Goal: Communication & Community: Answer question/provide support

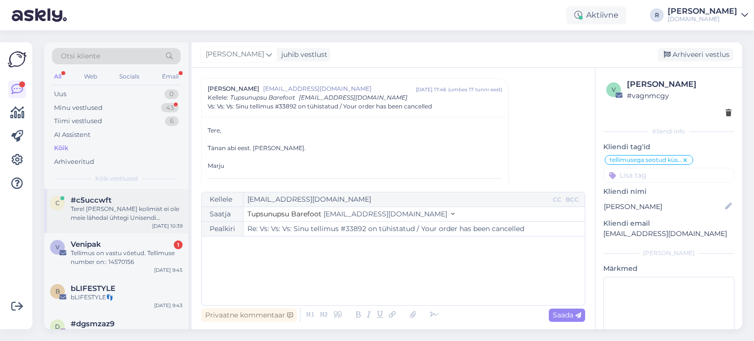
click at [90, 214] on div "Tere! Peale kolimist ei ole meie lähedal ühtegi Unisendi automaati ja seetõttu …" at bounding box center [127, 214] width 112 height 18
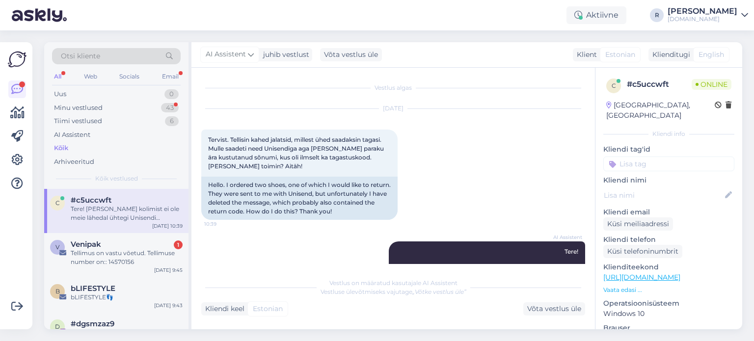
scroll to position [71, 0]
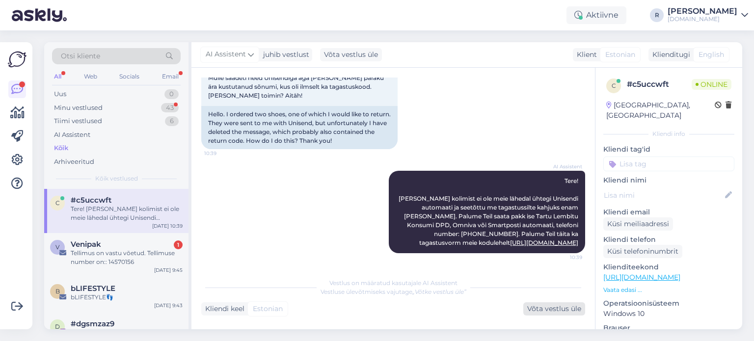
click at [550, 306] on div "Võta vestlus üle" at bounding box center [554, 308] width 62 height 13
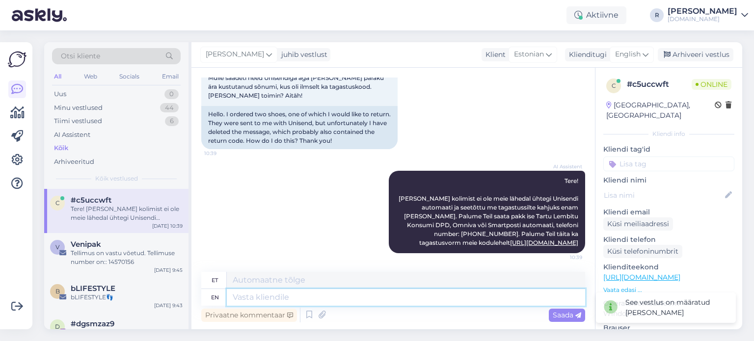
click at [335, 301] on textarea at bounding box center [406, 297] width 358 height 17
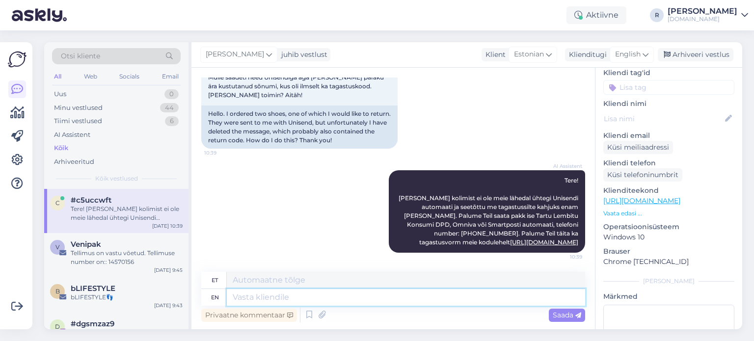
scroll to position [144, 0]
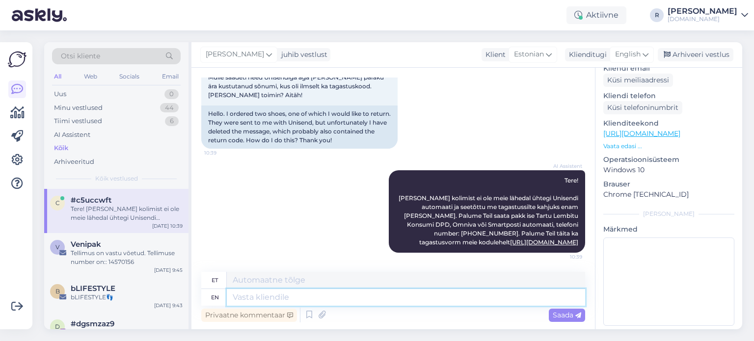
click at [304, 296] on textarea at bounding box center [406, 297] width 358 height 17
drag, startPoint x: 549, startPoint y: 176, endPoint x: 572, endPoint y: 242, distance: 70.6
click at [572, 242] on div "AI Assistent Tere! Peale kolimist ei ole meie lähedal ühtegi Unisendi automaati…" at bounding box center [487, 211] width 196 height 82
click at [272, 300] on textarea at bounding box center [406, 297] width 358 height 17
type textarea "Vaban"
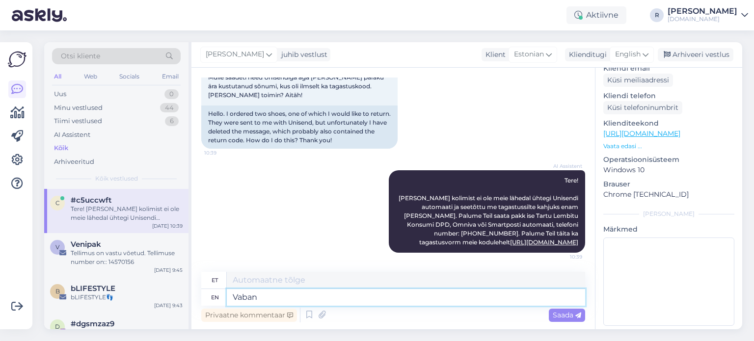
type textarea "Vaban"
type textarea "Vabandust, A"
type textarea "Vabandust"
type textarea "Vabandust, AI t"
type textarea "Vabandust, tehisintellekt"
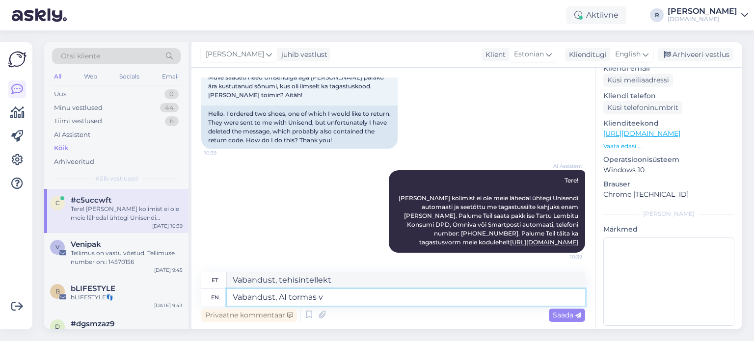
type textarea "Vabandust, AI tormas va"
type textarea "Vabandust, AI tormas"
type textarea "Vabandust, AI tormas vastusega e"
type textarea "Vabandust, AI tormas vastusega"
type textarea "Vabandust, AI tormas vastusega ette."
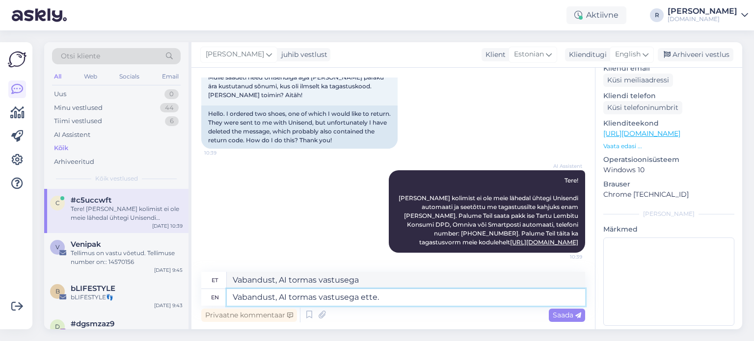
type textarea "Vabandust, AI tormas vastusega ette."
type textarea "Vabandust, AI tormas vastusega ette. Kas t"
type textarea "Vabandust, AI tormas vastusega ette. Kas"
type textarea "Vabandust, AI tormas vastusega ette. Kas te sa"
type textarea "Vabandust, AI tormas vastusega ette. Kas te"
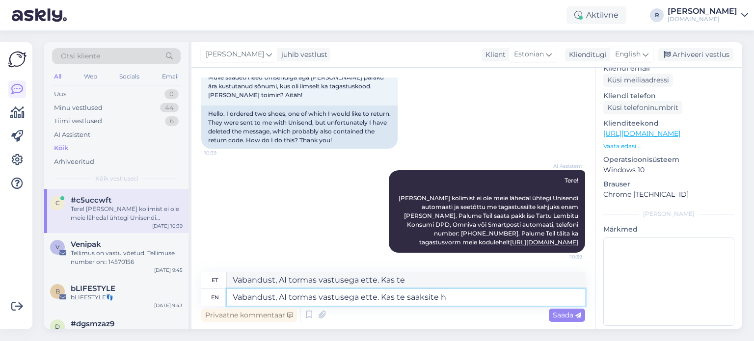
type textarea "Vabandust, AI tormas vastusega ette. Kas te saaksite he"
type textarea "Vabandust, AI tormas vastusega ette. Kas te saaksite"
type textarea "Vabandust, AI tormas vastusega ette. Kas te saaksite helistada U"
type textarea "Vabandust, AI tormas vastusega ette. Kas te saaksite helistada"
type textarea "Vabandust, AI tormas vastusega ette. Kas te saaksite helistada Unisendile,"
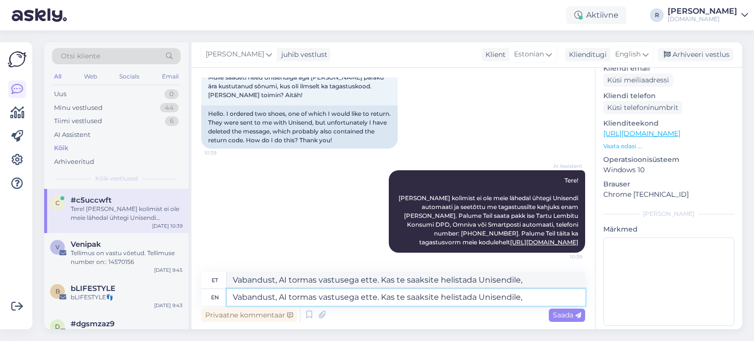
type textarea "Vabandust, AI tormas vastusega ette. Kas te saaksite helistada Unisendile"
type textarea "Vabandust, AI tormas vastusega ette. Kas te saaksite helistada Unisendile, öeld…"
type textarea "Vabandust, AI tormas vastusega ette. Kas te saaksite helistada Unisendile, öelda"
type textarea "Vabandust, AI tormas vastusega ette. Kas te saaksite helistada Unisendile, öeld…"
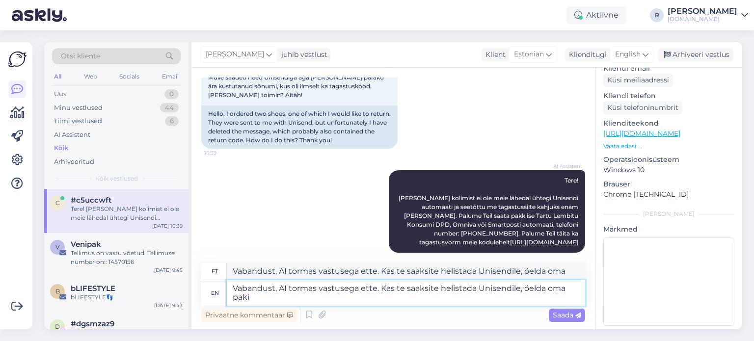
type textarea "Vabandust, AI tormas vastusega ette. Kas te saaksite helistada Unisendile, öeld…"
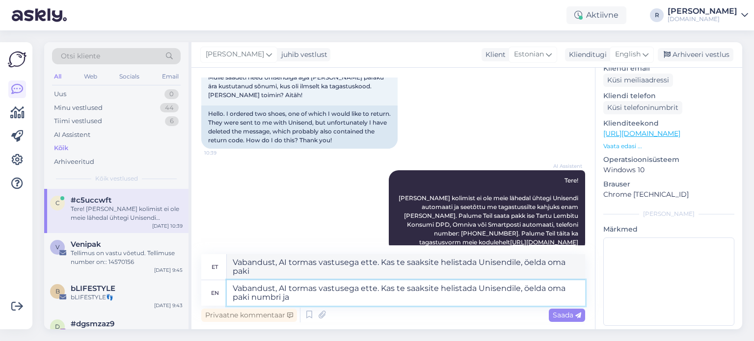
type textarea "Vabandust, AI tormas vastusega ette. Kas te saaksite helistada Unisendile, öeld…"
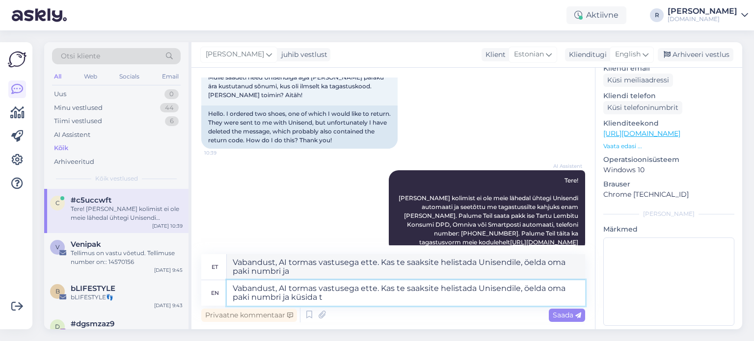
type textarea "Vabandust, AI tormas vastusega ette. Kas te saaksite helistada Unisendile, öeld…"
type textarea "Vabandust, AI tormas vastusega ette. Kas te saaksite Unisendile, öelda oma paki…"
drag, startPoint x: 413, startPoint y: 296, endPoint x: 221, endPoint y: 283, distance: 192.3
click at [220, 284] on div "en Vabandust, AI tormas vastusega ette. Kas te saaksite helistada Unisendile, ö…" at bounding box center [393, 293] width 384 height 26
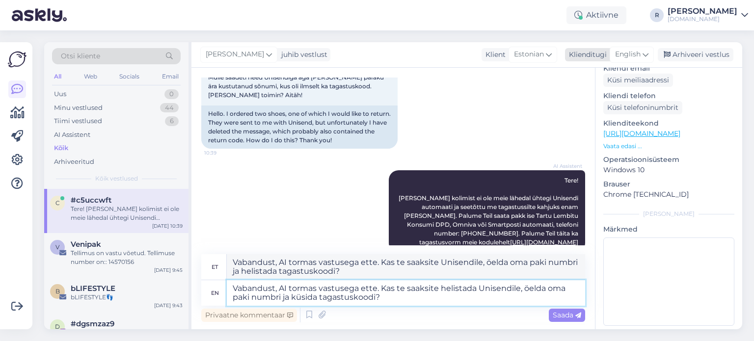
type textarea "Vabandust, AI tormas vastusega ette. Kas te saaksite helistada Unisendile, öeld…"
click at [634, 54] on span "English" at bounding box center [628, 54] width 26 height 11
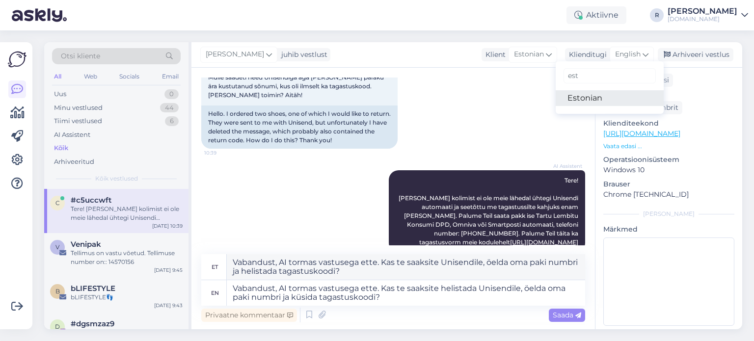
type input "est"
click at [591, 99] on link "Estonian" at bounding box center [609, 98] width 108 height 16
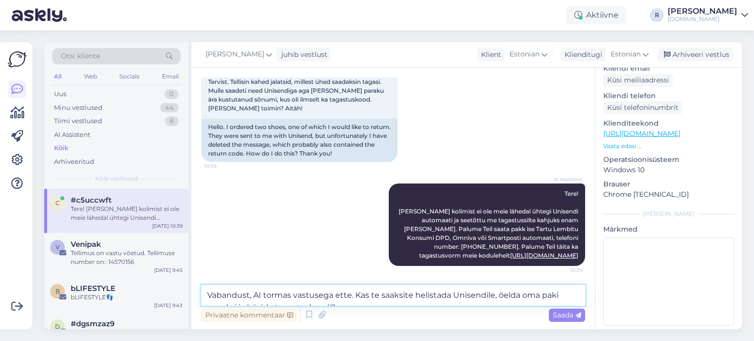
click at [396, 298] on textarea "Vabandust, AI tormas vastusega ette. Kas te saaksite helistada Unisendile, öeld…" at bounding box center [393, 295] width 384 height 21
paste textarea
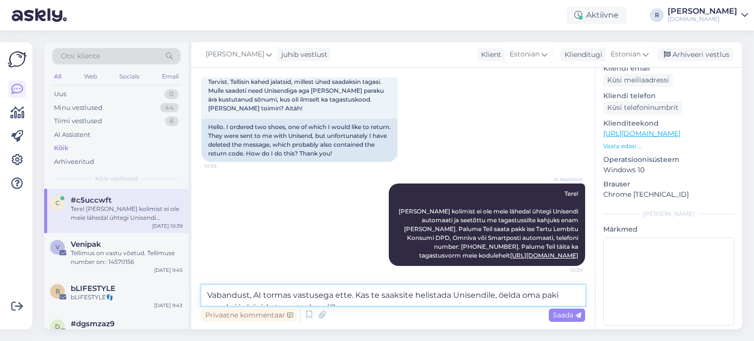
scroll to position [6, 0]
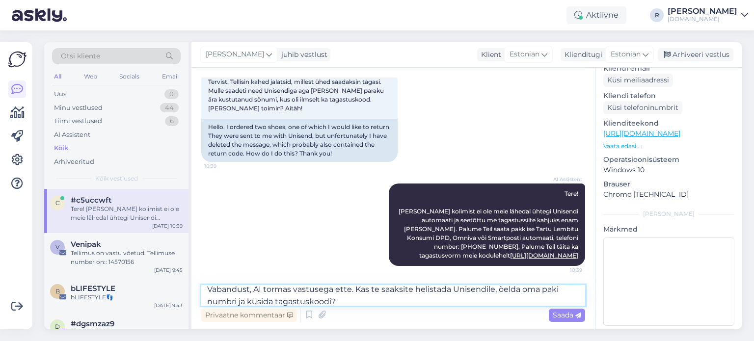
drag, startPoint x: 352, startPoint y: 290, endPoint x: 362, endPoint y: 310, distance: 22.2
click at [352, 291] on textarea "Vabandust, AI tormas vastusega ette. Kas te saaksite helistada Unisendile, öeld…" at bounding box center [393, 295] width 384 height 21
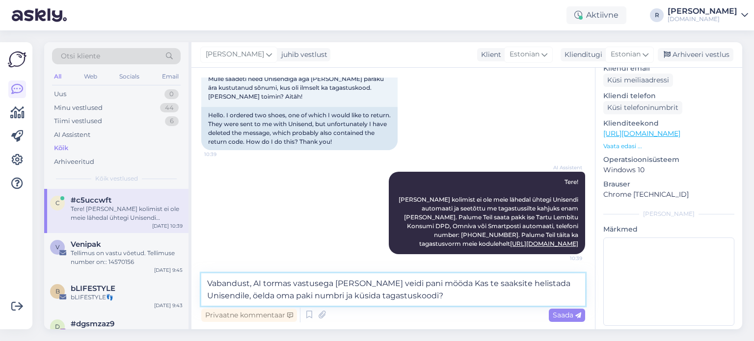
type textarea "Vabandust, AI tormas vastusega ette ja veidi pani mööda. Kas te saaksite helist…"
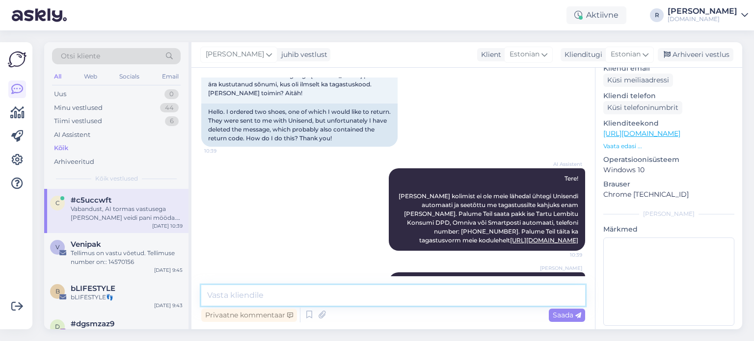
scroll to position [118, 0]
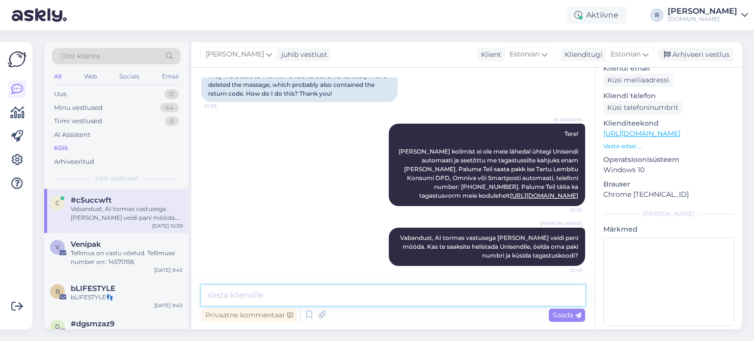
click at [311, 301] on textarea at bounding box center [393, 295] width 384 height 21
type textarea "P"
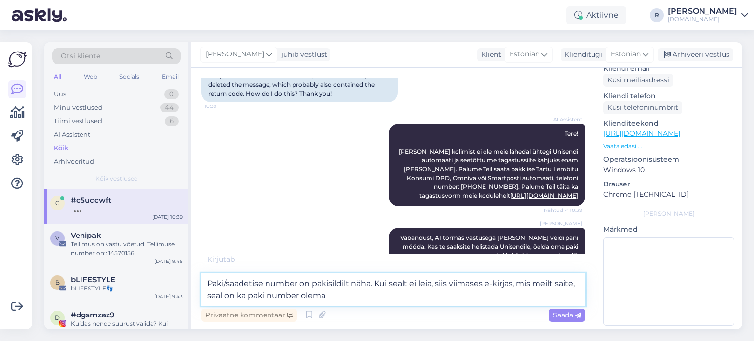
type textarea "Paki/saadetise number on pakisildilt näha. Kui sealt ei leia, siis viimases e-k…"
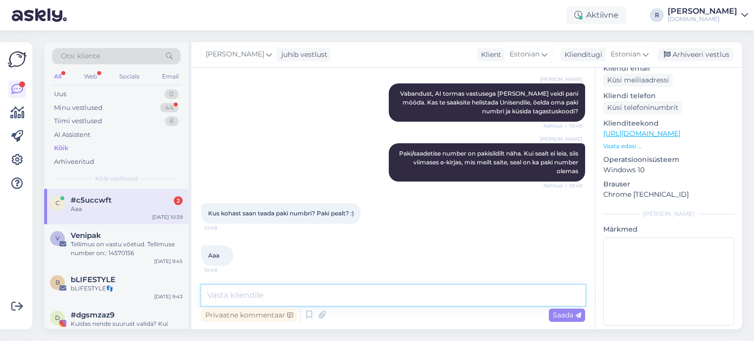
scroll to position [0, 0]
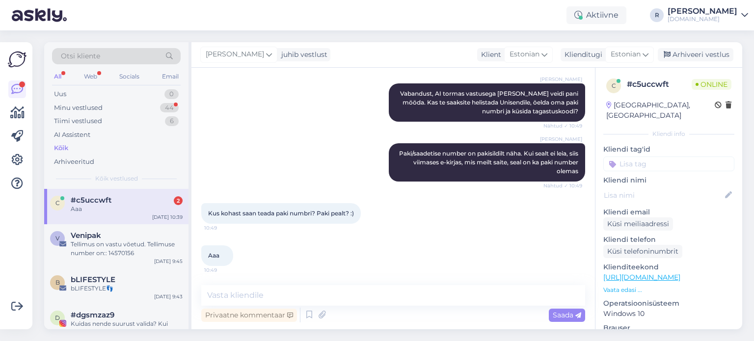
click at [654, 157] on input at bounding box center [668, 164] width 131 height 15
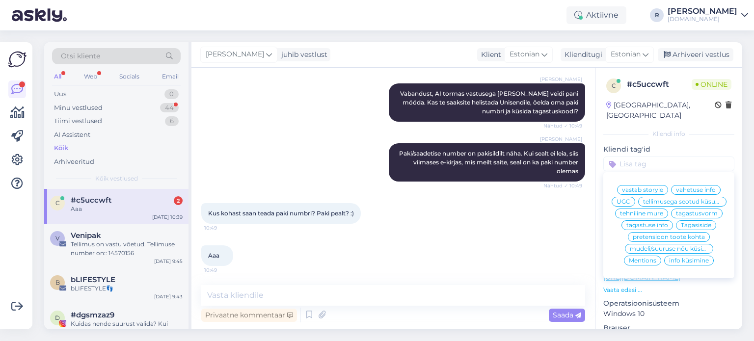
click at [652, 228] on span "tagastuse info" at bounding box center [647, 225] width 42 height 6
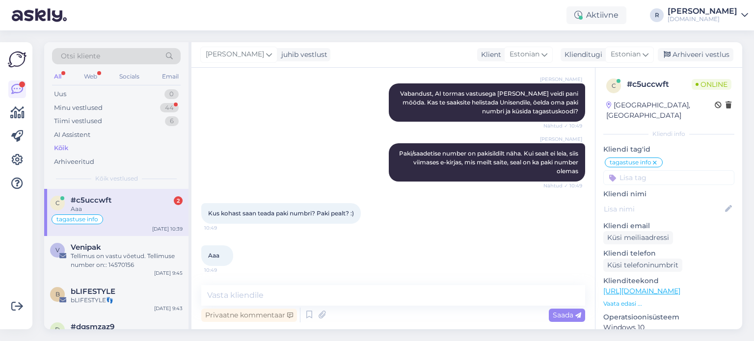
click at [62, 77] on div "All" at bounding box center [57, 76] width 11 height 13
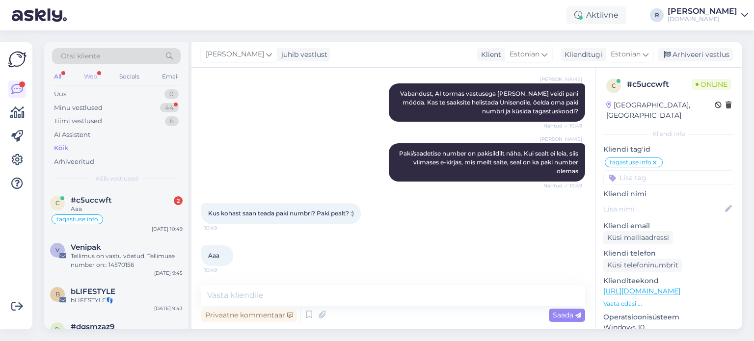
click at [94, 71] on div "Web" at bounding box center [90, 76] width 17 height 13
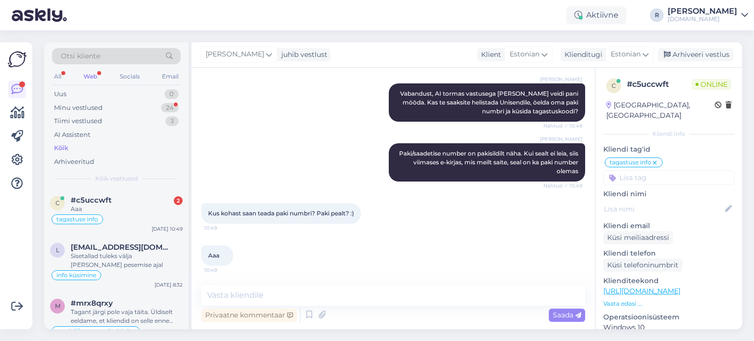
click at [96, 73] on div "Web" at bounding box center [90, 76] width 18 height 13
click at [105, 222] on div "tagastuse info" at bounding box center [116, 219] width 132 height 12
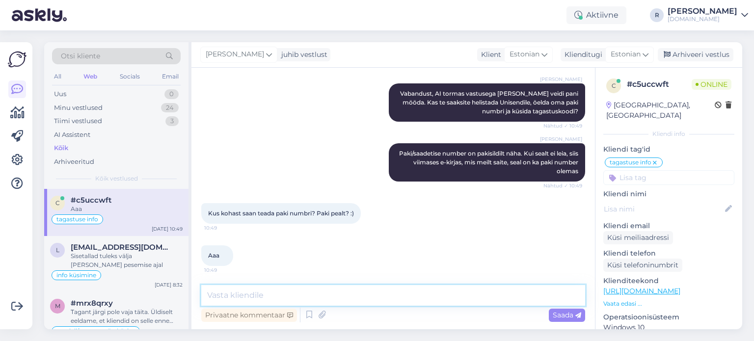
click at [328, 290] on textarea at bounding box center [393, 295] width 384 height 21
click at [170, 77] on div "Email" at bounding box center [170, 76] width 21 height 13
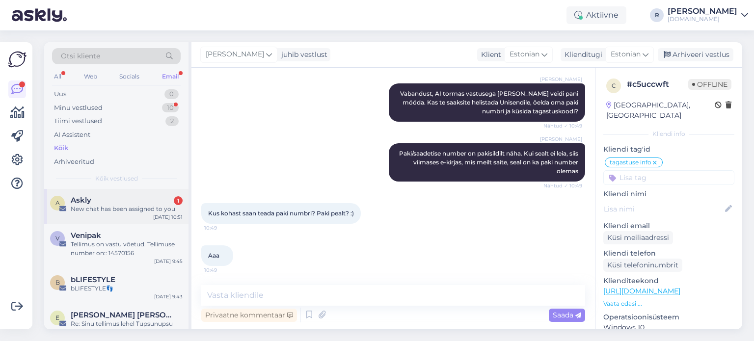
click at [130, 211] on div "New chat has been assigned to you" at bounding box center [127, 209] width 112 height 9
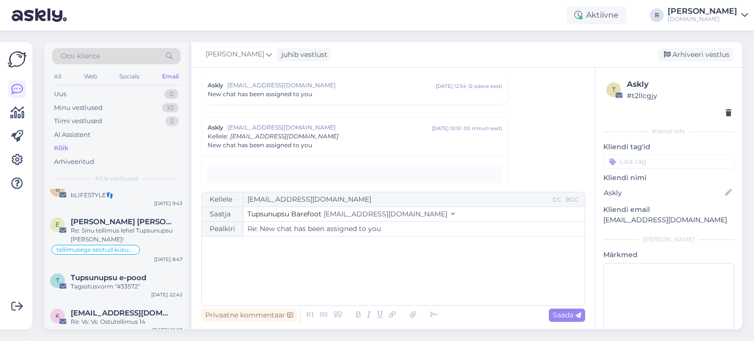
scroll to position [98, 0]
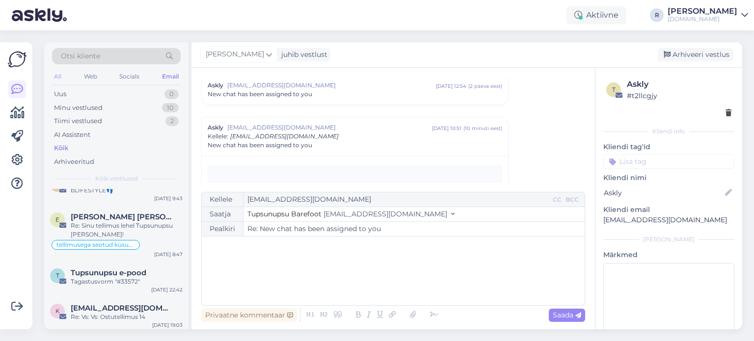
click at [55, 74] on div "All" at bounding box center [57, 76] width 11 height 13
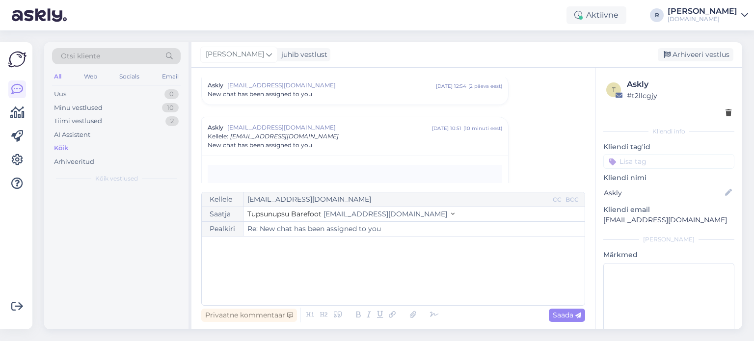
scroll to position [0, 0]
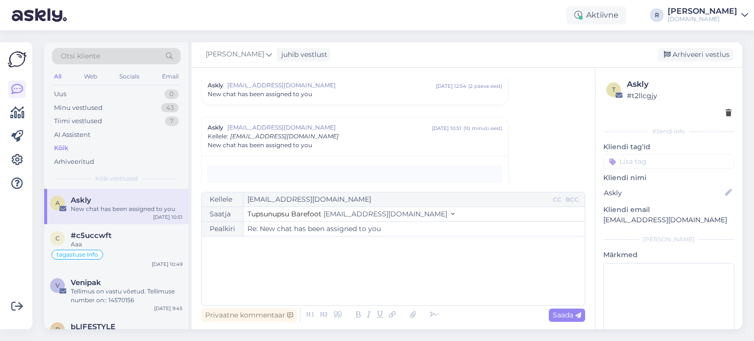
click at [67, 147] on div "Kõik" at bounding box center [61, 148] width 14 height 10
click at [132, 236] on div "#c5uccwft" at bounding box center [127, 235] width 112 height 9
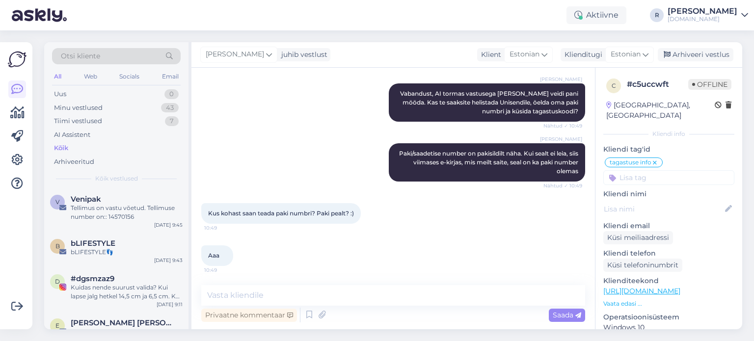
scroll to position [98, 0]
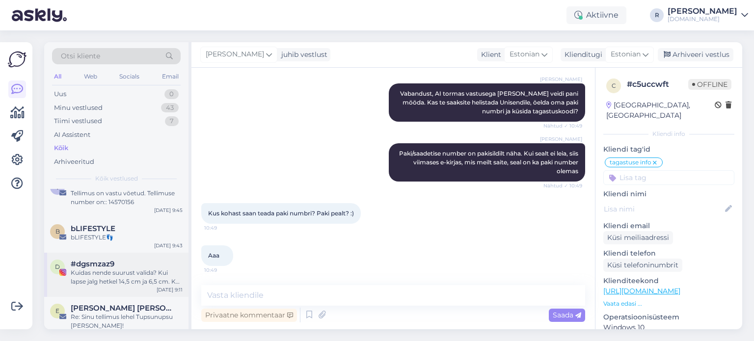
click at [124, 271] on div "Kuidas nende suurust valida? Kui lapse jalg hetkel 14,5 cm ja 6,5 cm. Kas 22 vö…" at bounding box center [127, 277] width 112 height 18
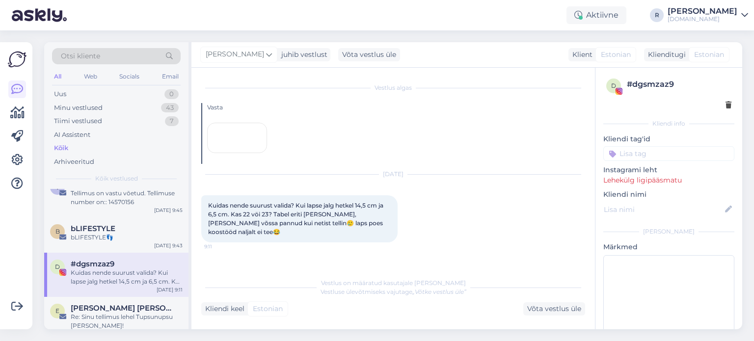
scroll to position [21, 0]
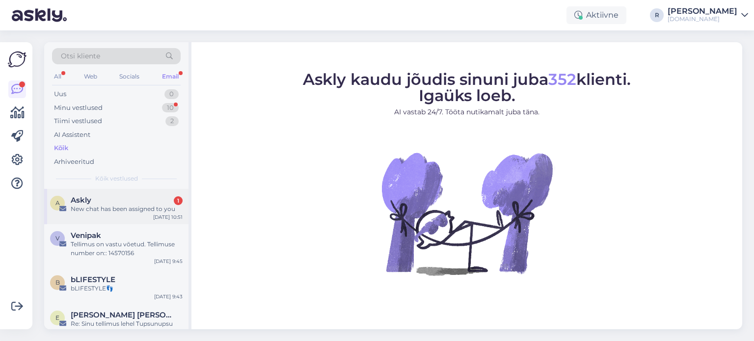
click at [83, 214] on div "A Askly 1 New chat has been assigned to you [DATE] 10:51" at bounding box center [116, 206] width 144 height 35
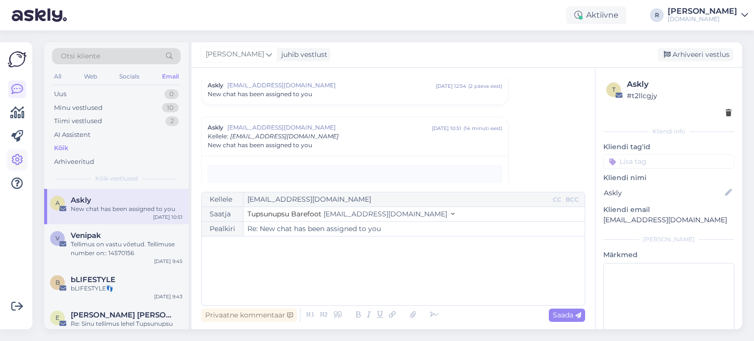
click at [18, 161] on icon at bounding box center [17, 160] width 12 height 12
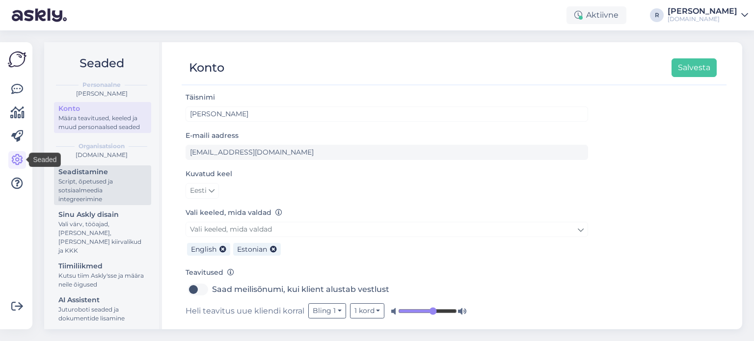
click at [78, 194] on div "Script, õpetused ja sotsiaalmeedia integreerimine" at bounding box center [102, 190] width 88 height 26
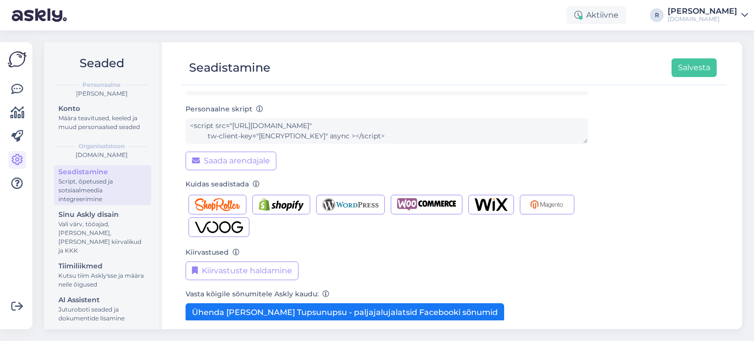
scroll to position [137, 0]
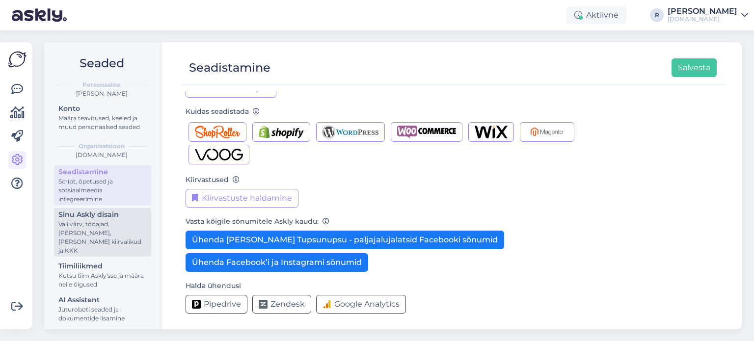
click at [84, 233] on div "Vali värv, tööajad, [PERSON_NAME], [PERSON_NAME] kiirvalikud ja KKK" at bounding box center [102, 237] width 88 height 35
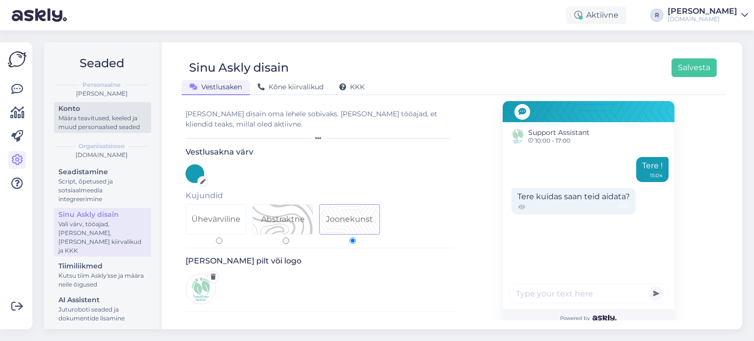
click at [93, 132] on div "Määra teavitused, keeled ja muud personaalsed seaded" at bounding box center [102, 123] width 88 height 18
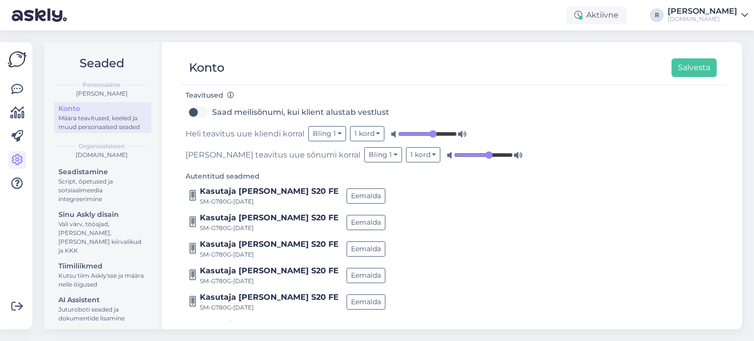
scroll to position [165, 0]
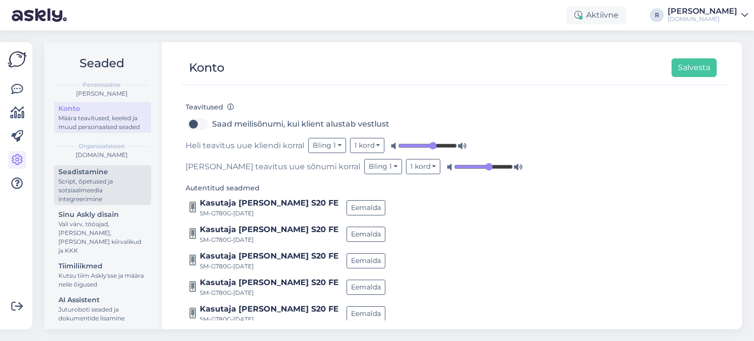
click at [105, 203] on div "Script, õpetused ja sotsiaalmeedia integreerimine" at bounding box center [102, 190] width 88 height 26
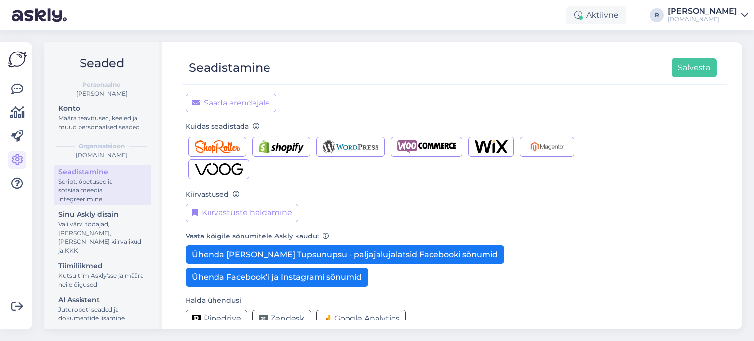
scroll to position [137, 0]
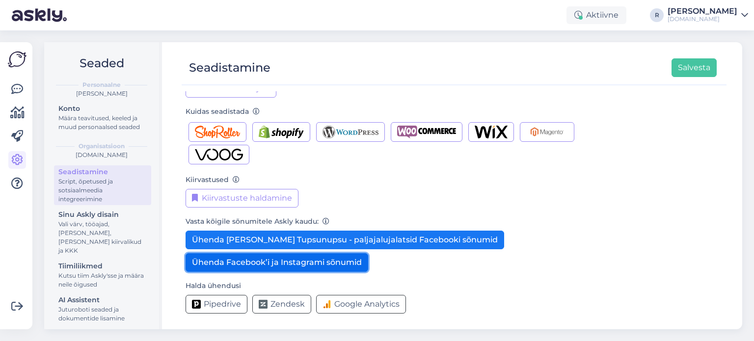
click at [258, 261] on button "Ühenda Facebook’i ja Instagrami sõnumid" at bounding box center [276, 262] width 183 height 19
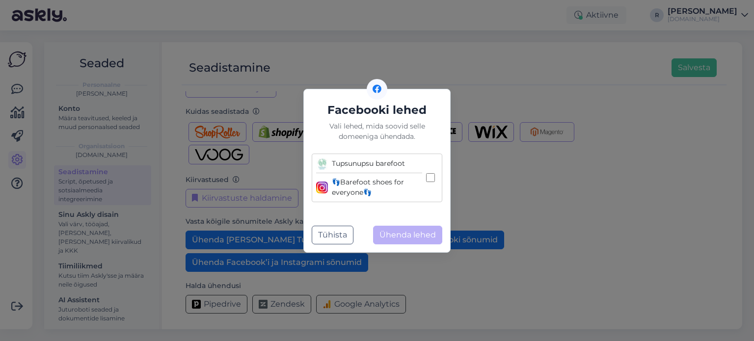
click at [434, 178] on input "Tupsunupsu barefoot 👣Barefoot shoes for everyone👣" at bounding box center [430, 177] width 9 height 9
checkbox input "true"
click at [407, 237] on button "Ühenda lehed" at bounding box center [407, 235] width 69 height 19
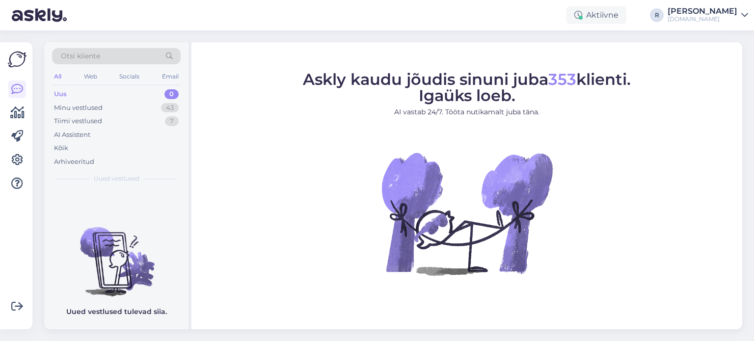
click at [55, 78] on div "All" at bounding box center [57, 76] width 11 height 13
click at [72, 141] on div "Kõik" at bounding box center [116, 148] width 129 height 14
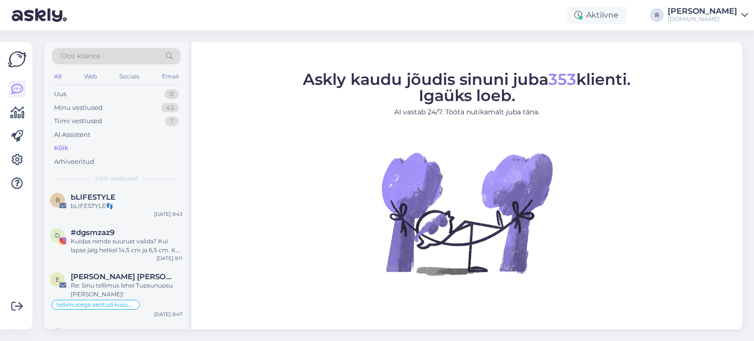
scroll to position [147, 0]
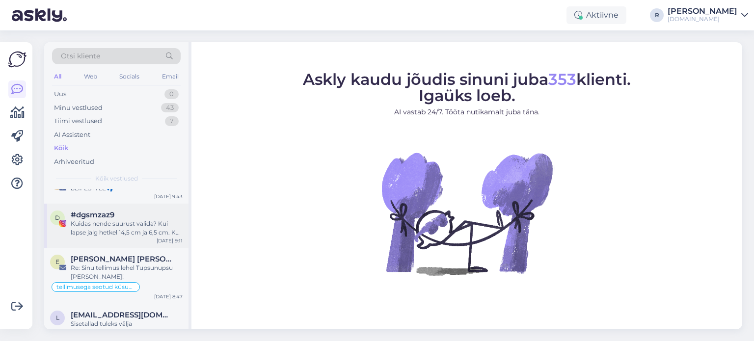
click at [122, 230] on div "Kuidas nende suurust valida? Kui lapse jalg hetkel 14,5 cm ja 6,5 cm. Kas 22 vö…" at bounding box center [127, 228] width 112 height 18
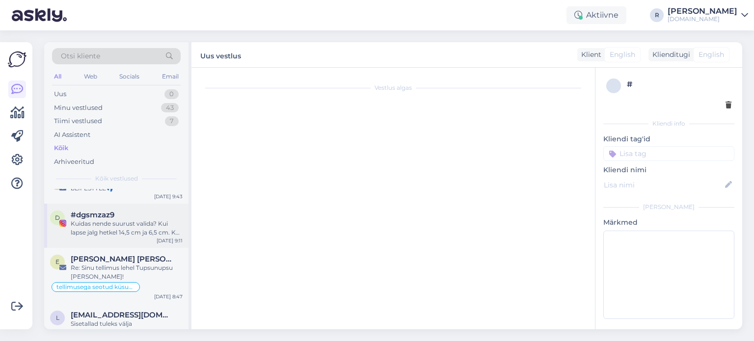
scroll to position [21, 0]
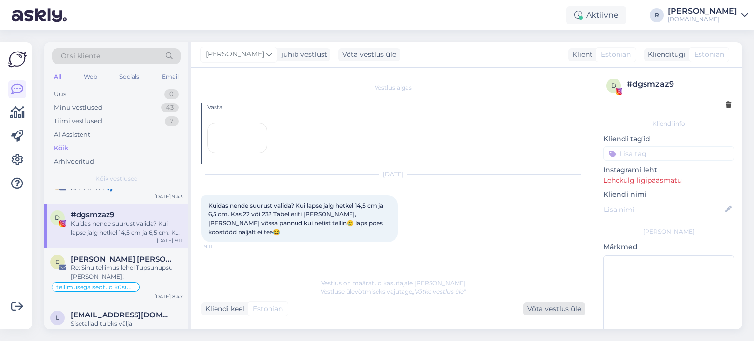
click at [550, 311] on div "Võta vestlus üle" at bounding box center [554, 308] width 62 height 13
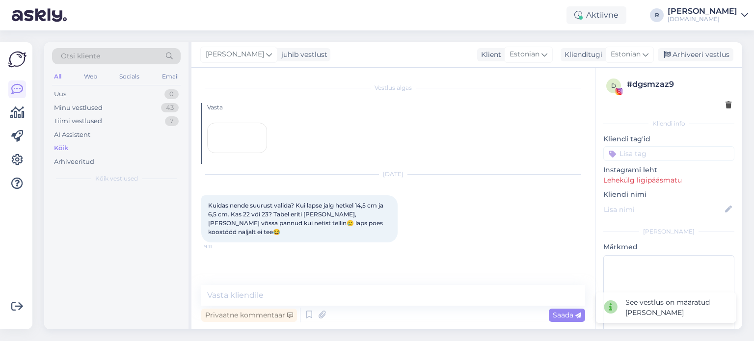
scroll to position [0, 0]
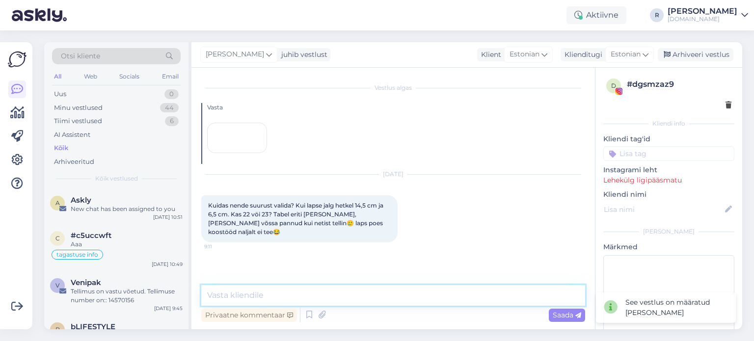
click at [381, 298] on textarea at bounding box center [393, 295] width 384 height 21
type textarea "Tere"
drag, startPoint x: 271, startPoint y: 298, endPoint x: 174, endPoint y: 299, distance: 97.2
click at [174, 299] on div "Otsi kliente All Web Socials Email Uus 0 Minu vestlused 44 Tiimi vestlused 6 AI…" at bounding box center [393, 185] width 698 height 287
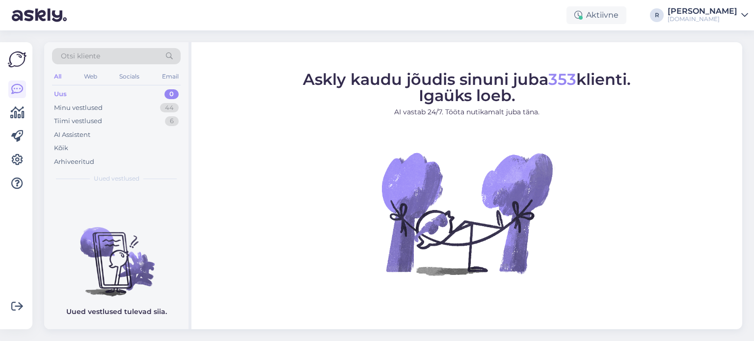
click at [59, 77] on div "All" at bounding box center [57, 76] width 11 height 13
click at [63, 145] on div "Kõik" at bounding box center [61, 148] width 14 height 10
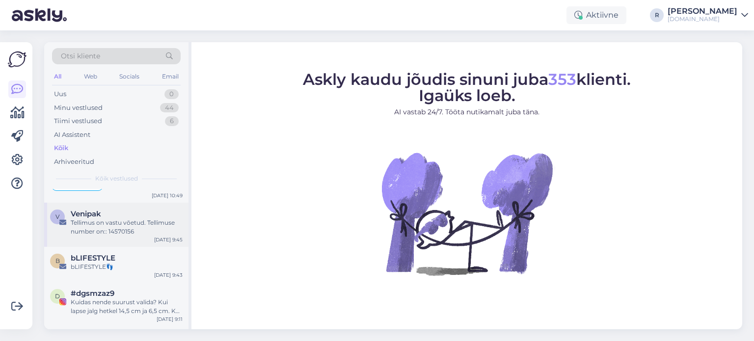
scroll to position [98, 0]
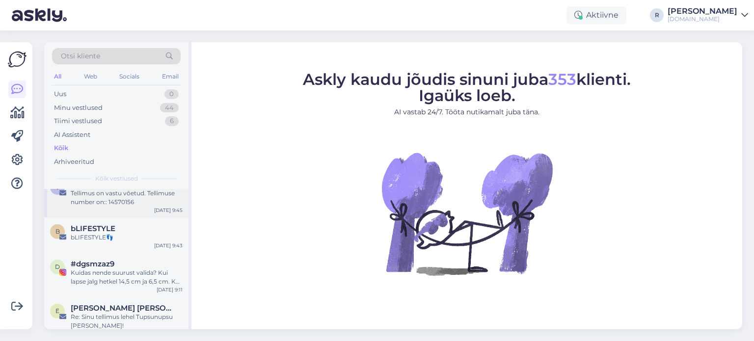
click at [125, 274] on div "Kuidas nende suurust valida? Kui lapse jalg hetkel 14,5 cm ja 6,5 cm. Kas 22 vö…" at bounding box center [127, 277] width 112 height 18
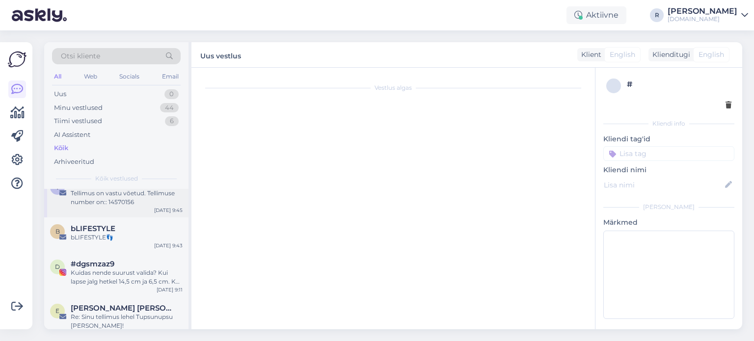
scroll to position [12, 0]
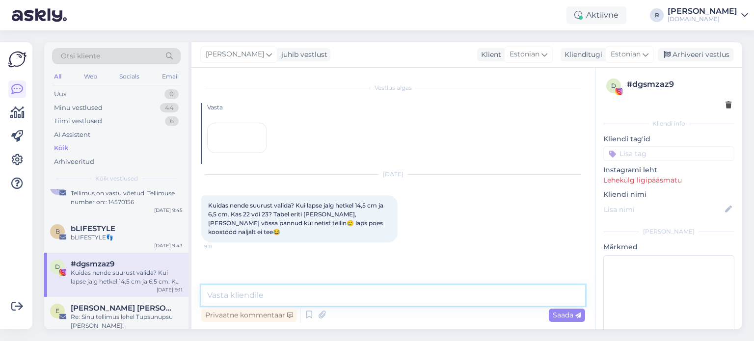
click at [338, 295] on textarea at bounding box center [393, 295] width 384 height 21
click at [107, 227] on span "bLIFESTYLE" at bounding box center [93, 228] width 45 height 9
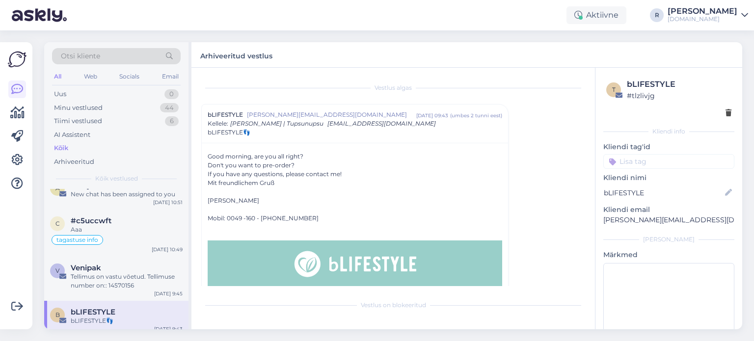
scroll to position [0, 0]
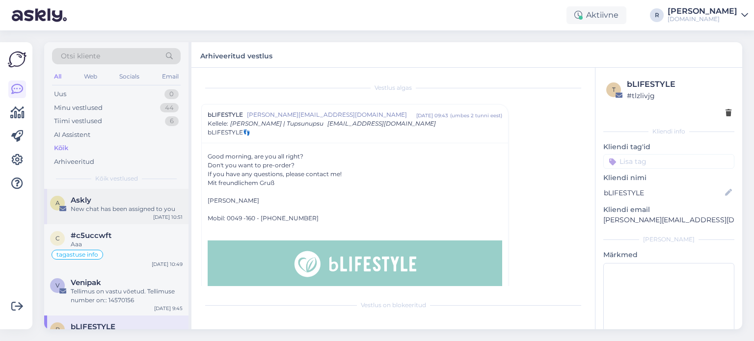
click at [102, 213] on div "A Askly New chat has been assigned to you Sep 10 10:51" at bounding box center [116, 206] width 144 height 35
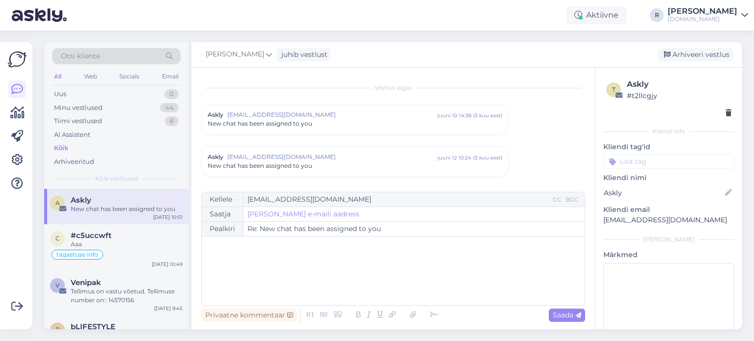
scroll to position [705, 0]
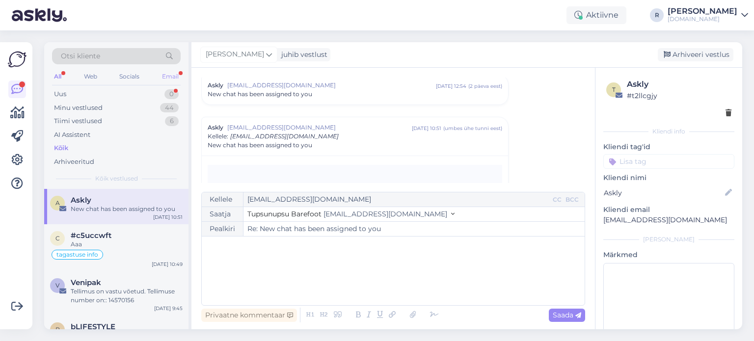
click at [164, 75] on div "Email" at bounding box center [170, 76] width 21 height 13
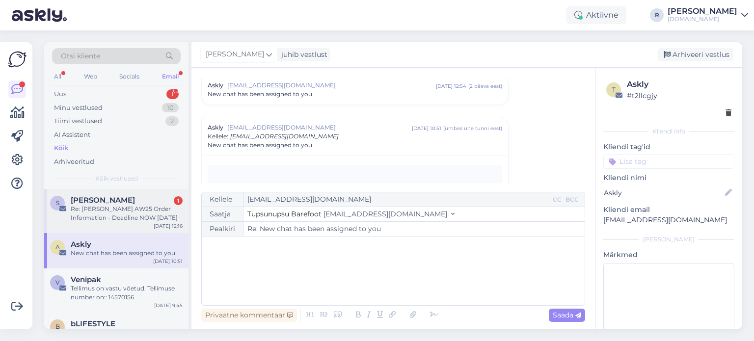
click at [114, 202] on span "Sarah Jackson" at bounding box center [103, 200] width 64 height 9
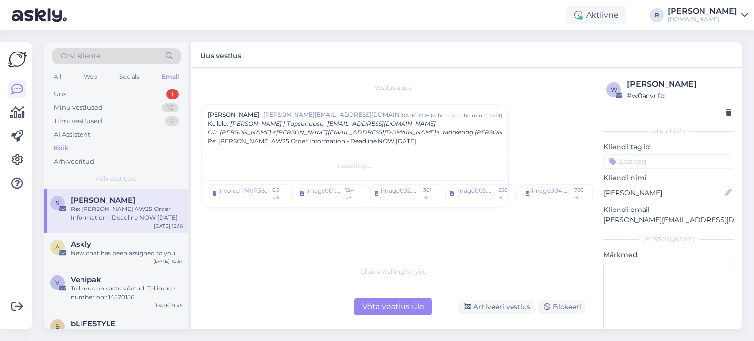
scroll to position [0, 0]
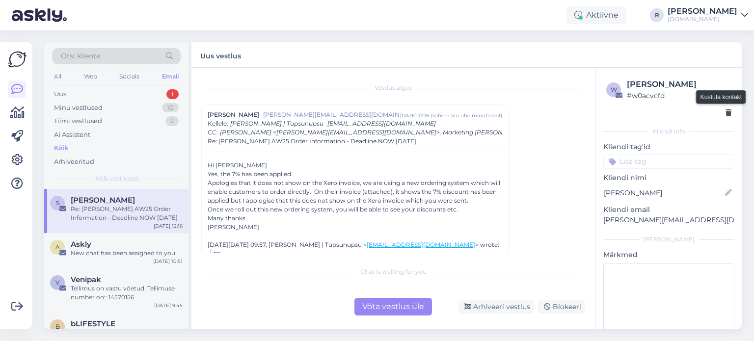
click at [725, 114] on icon at bounding box center [728, 113] width 6 height 7
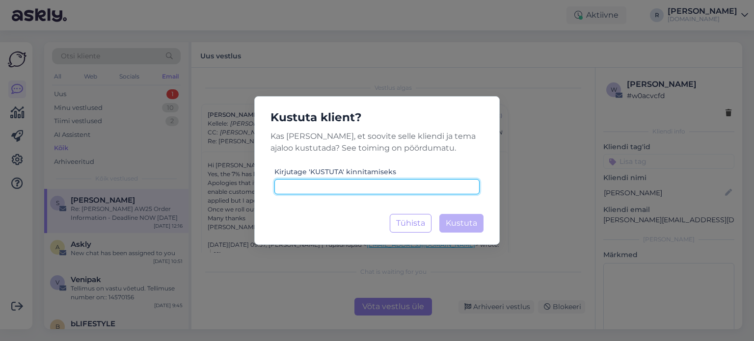
click at [345, 189] on input at bounding box center [376, 186] width 205 height 15
type input "kustuta"
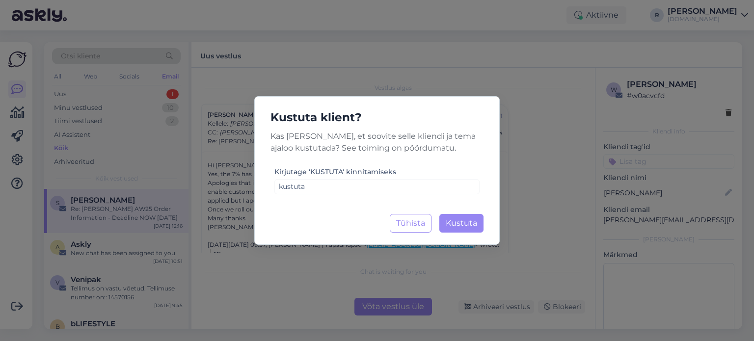
click at [458, 234] on div "Kustuta klient? Kas olete kindel, et soovite selle kliendi ja tema ajaloo kustu…" at bounding box center [376, 170] width 245 height 149
click at [457, 225] on span "Kustuta" at bounding box center [461, 222] width 31 height 9
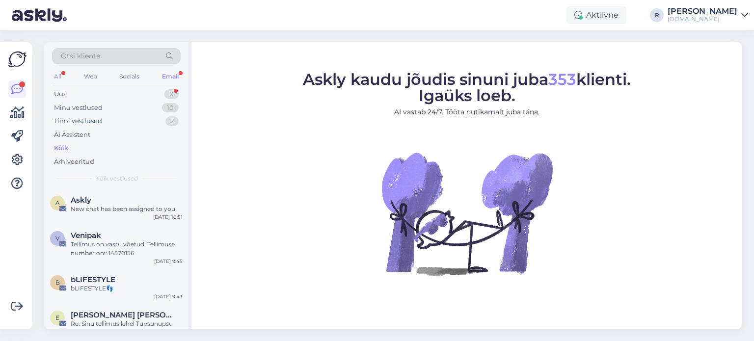
click at [56, 76] on div "All" at bounding box center [57, 76] width 11 height 13
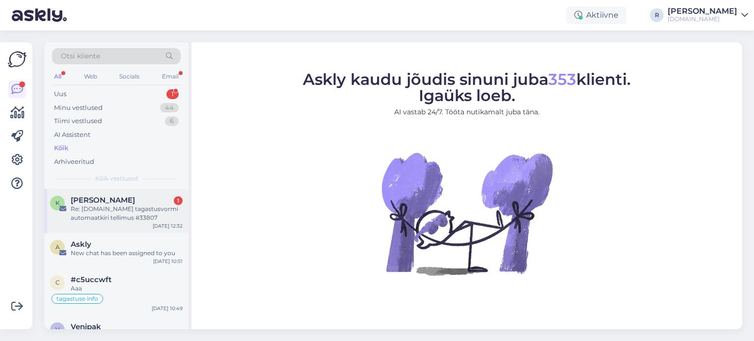
click at [112, 216] on div "Re: Tupsunupsu.ee tagastusvormi automaatkiri tellimus #33807" at bounding box center [127, 214] width 112 height 18
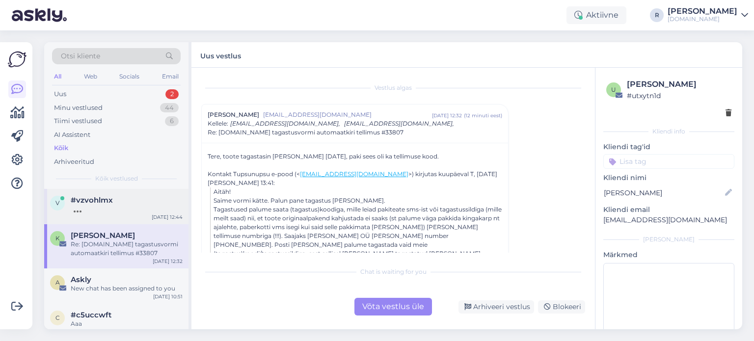
click at [83, 199] on span "#vzvohlmx" at bounding box center [92, 200] width 42 height 9
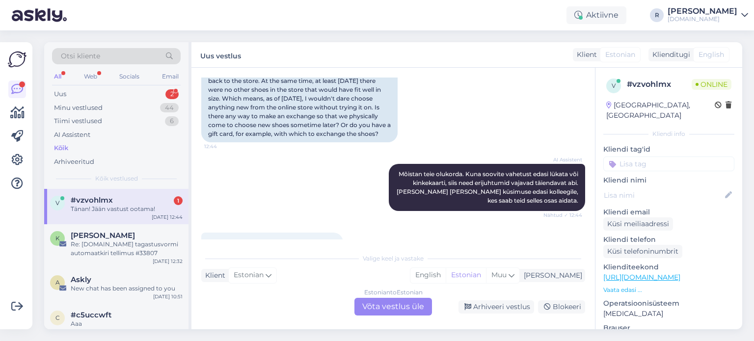
scroll to position [621, 0]
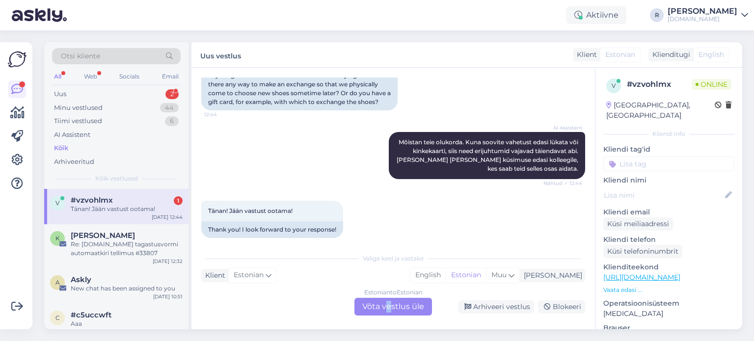
click at [389, 302] on div "Estonian to Estonian Võta vestlus üle" at bounding box center [393, 307] width 78 height 18
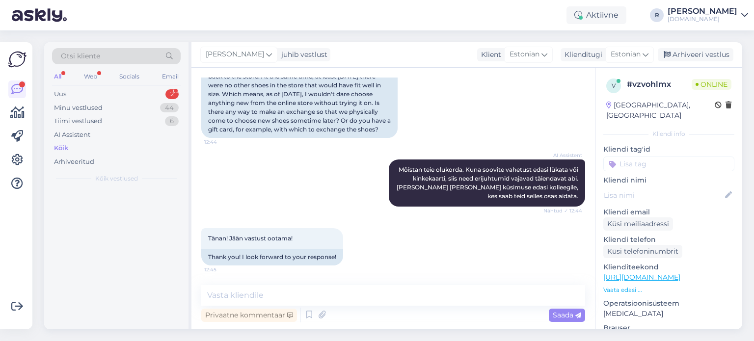
scroll to position [584, 0]
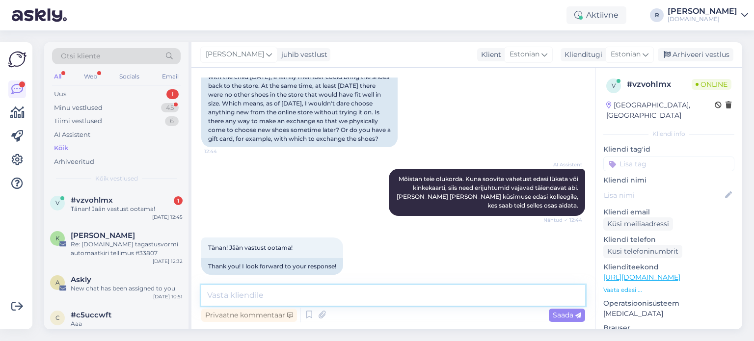
click at [270, 292] on textarea at bounding box center [393, 295] width 384 height 21
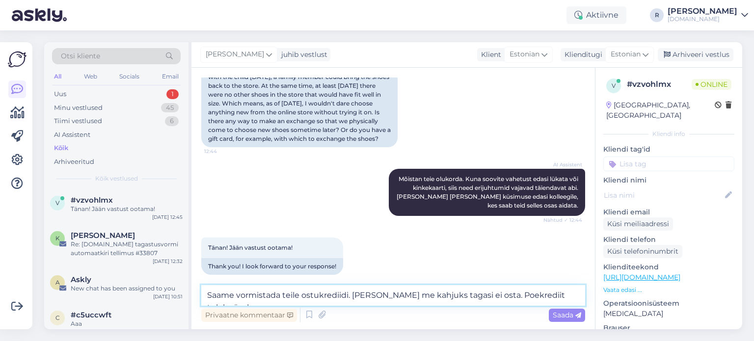
scroll to position [596, 0]
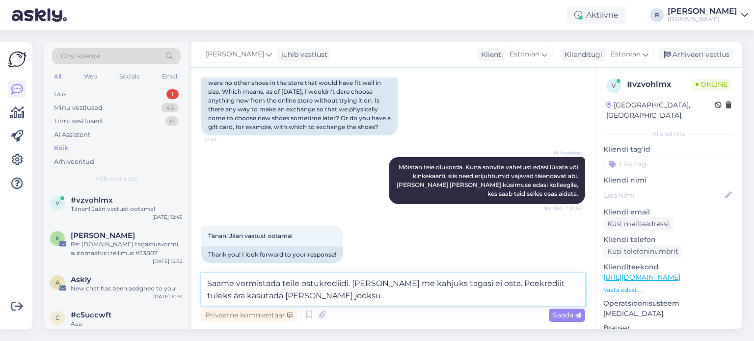
type textarea "Saame vormistada teile ostukrediidi. Kaupa me kahjuks tagasi ei osta. Poekredii…"
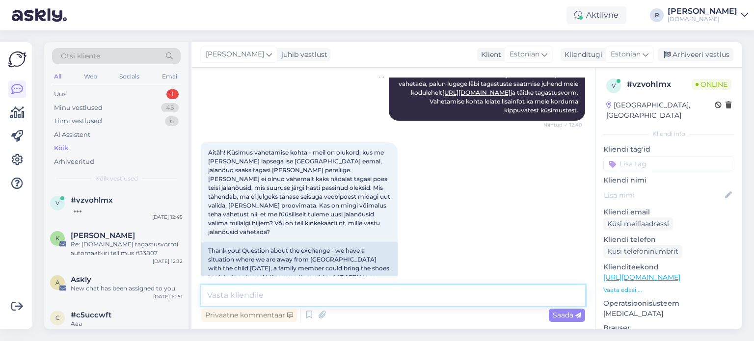
scroll to position [686, 0]
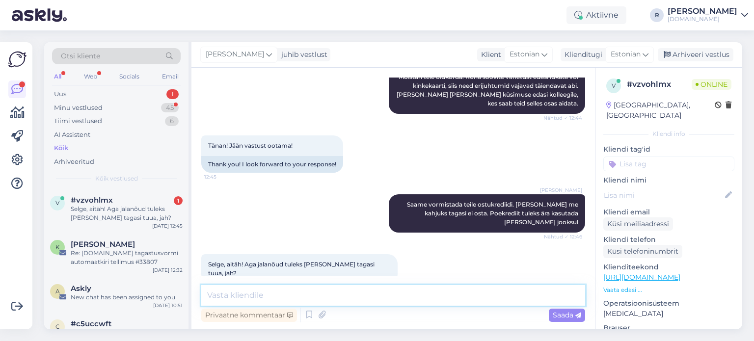
click at [342, 294] on textarea at bounding box center [393, 295] width 384 height 21
type textarea "Esimesel võimalusel palun."
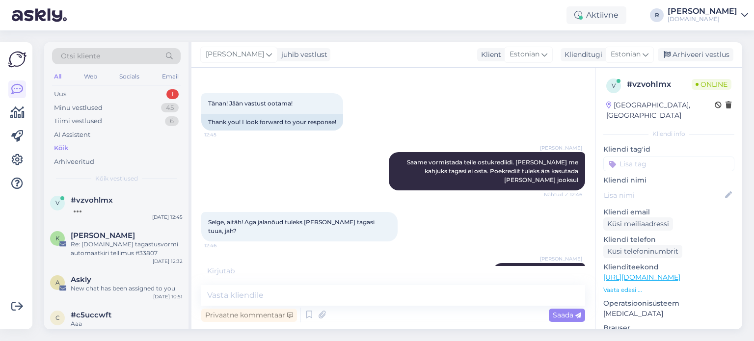
click at [653, 158] on input at bounding box center [668, 164] width 131 height 15
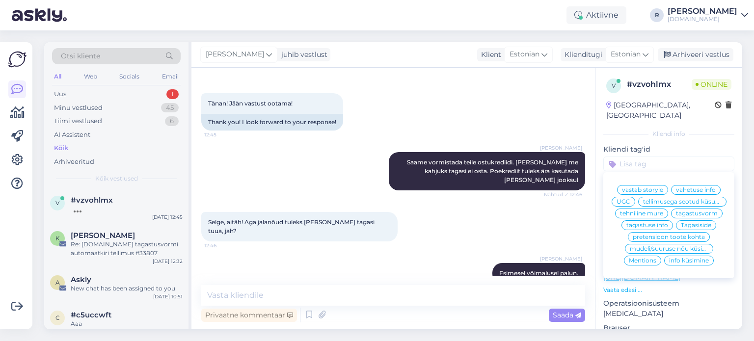
click at [692, 187] on span "vahetuse info" at bounding box center [696, 190] width 40 height 6
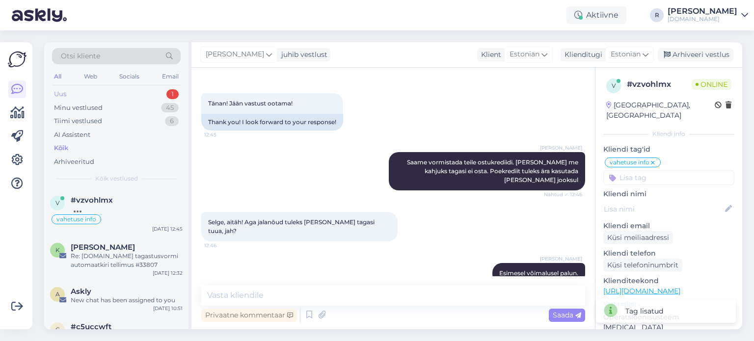
click at [102, 94] on div "Uus 1" at bounding box center [116, 94] width 129 height 14
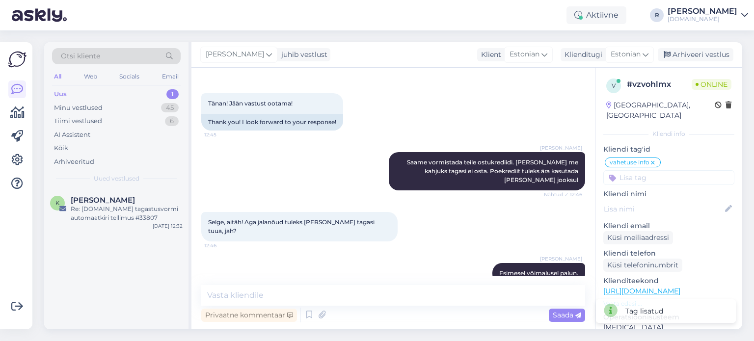
scroll to position [779, 0]
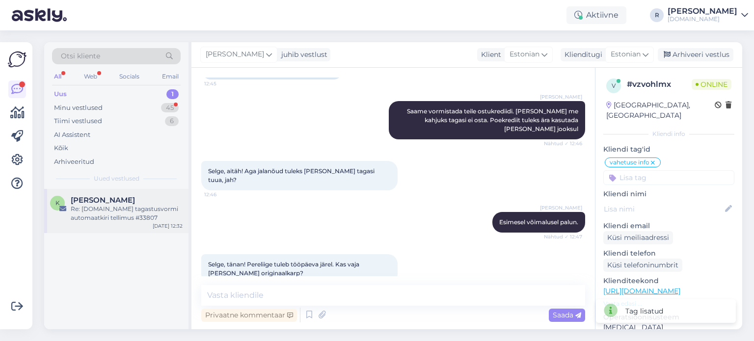
click at [132, 220] on div "Re: Tupsunupsu.ee tagastusvormi automaatkiri tellimus #33807" at bounding box center [127, 214] width 112 height 18
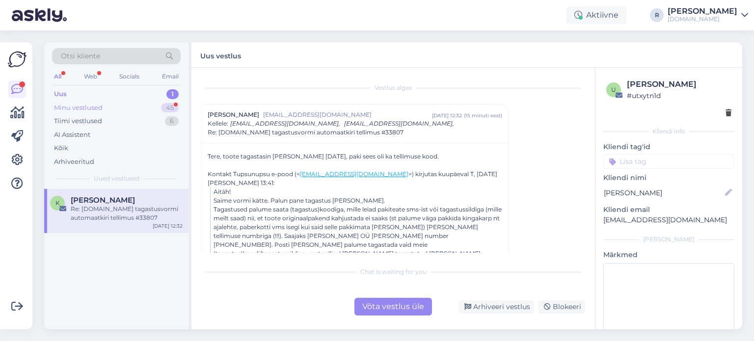
click at [65, 106] on div "Minu vestlused" at bounding box center [78, 108] width 49 height 10
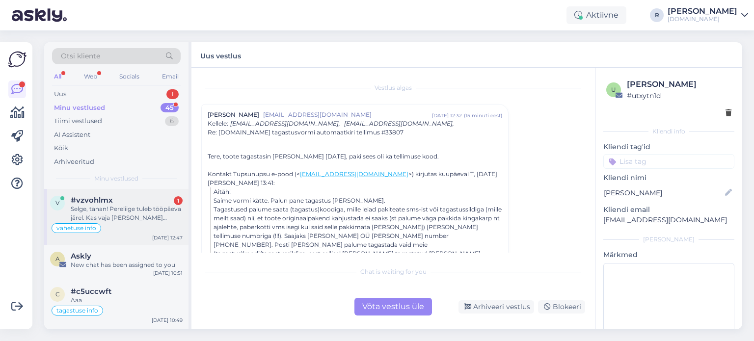
click at [111, 215] on div "Selge, tänan! Pereliige tuleb tööpäeva järel. Kas vaja võtta ka originaalkarp?" at bounding box center [127, 214] width 112 height 18
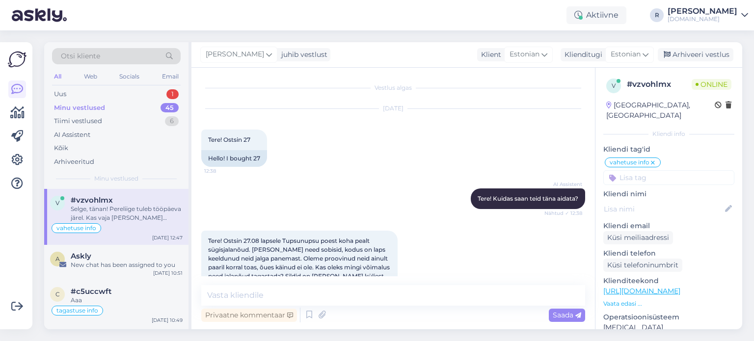
scroll to position [779, 0]
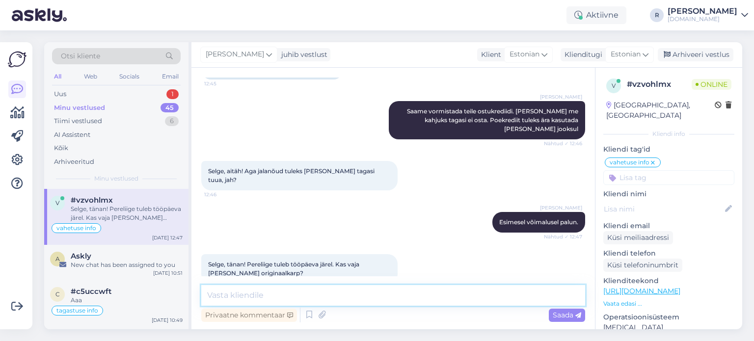
click at [263, 293] on textarea at bounding box center [393, 295] width 384 height 21
type textarea "Jah, jalatsid palun tagastada sellisena, nagu te nad poest saite."
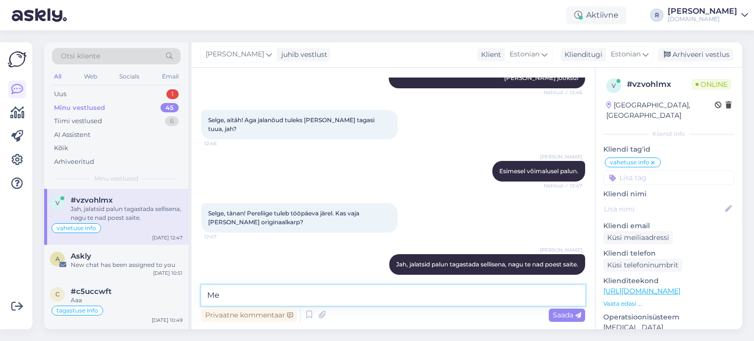
type textarea "M"
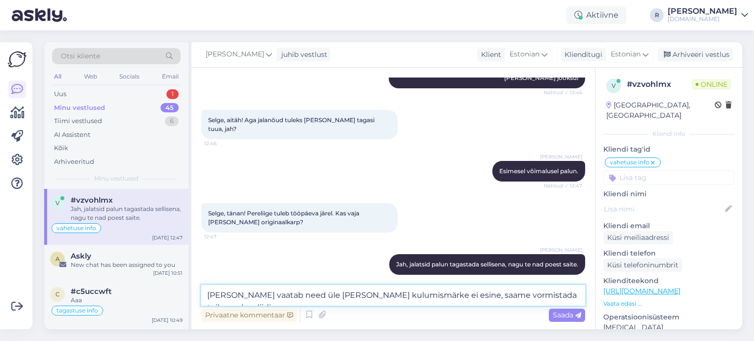
type textarea "Kolleeg vaatab need üle ja kui kulumismärke ei esine, saame vormistada teile po…"
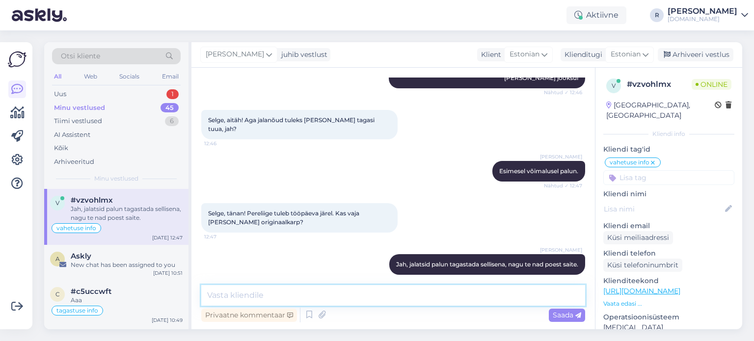
scroll to position [881, 0]
